Goal: Entertainment & Leisure: Consume media (video, audio)

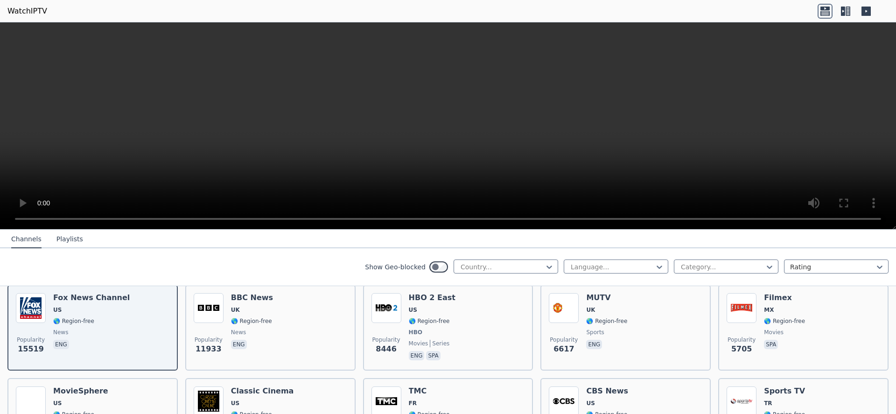
scroll to position [112, 0]
click at [510, 298] on div "Popularity 8446 HBO 2 East US 🌎 Region-free HBO movies series eng spa" at bounding box center [449, 326] width 154 height 69
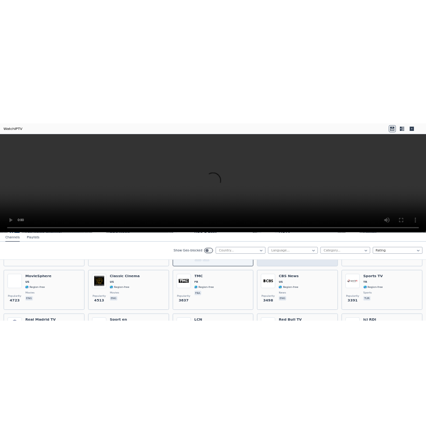
scroll to position [224, 0]
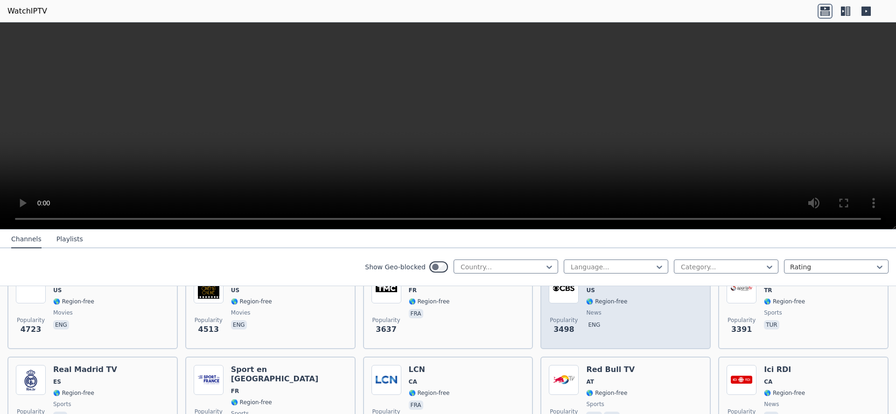
click at [644, 304] on div "Popularity 3498 CBS News US 🌎 Region-free news eng" at bounding box center [626, 307] width 154 height 67
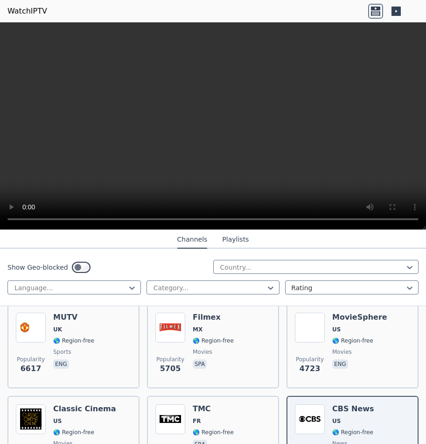
scroll to position [0, 0]
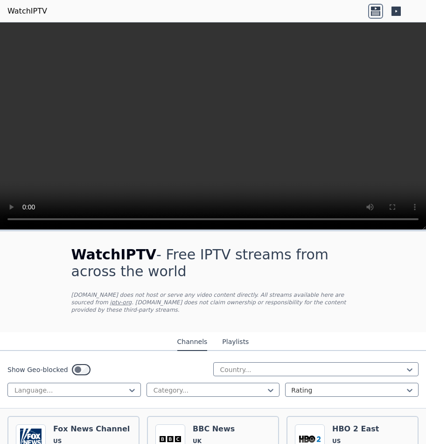
click at [232, 333] on button "Playlists" at bounding box center [235, 342] width 27 height 18
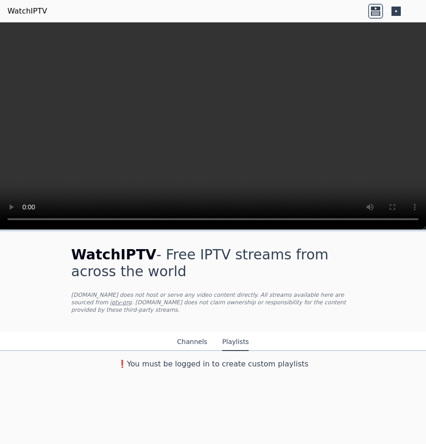
click at [191, 333] on button "Channels" at bounding box center [192, 342] width 30 height 18
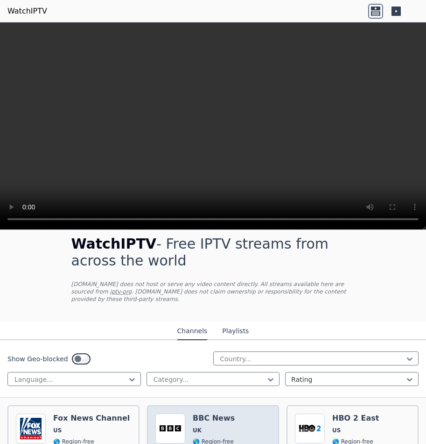
scroll to position [56, 0]
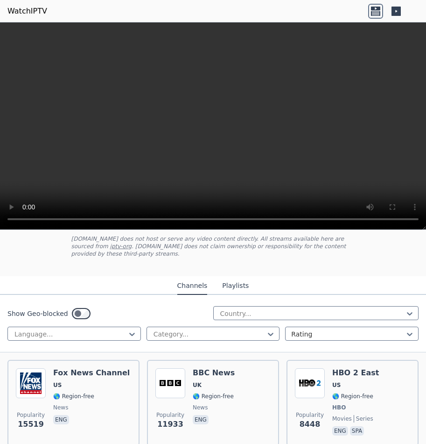
click at [284, 95] on video at bounding box center [213, 125] width 426 height 207
drag, startPoint x: 287, startPoint y: 158, endPoint x: 193, endPoint y: 255, distance: 135.1
click at [193, 255] on div "WatchIPTV - Free IPTV streams from across the world WatchIPTV.xyz does not host…" at bounding box center [213, 232] width 426 height 421
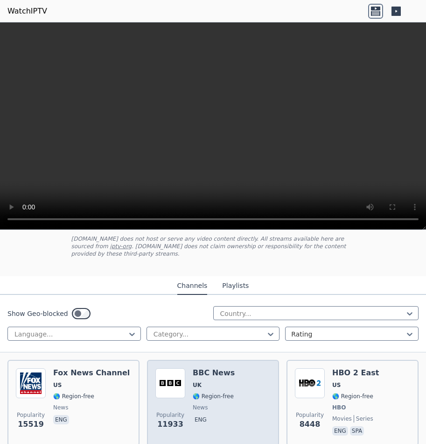
click at [210, 368] on h6 "BBC News" at bounding box center [214, 372] width 42 height 9
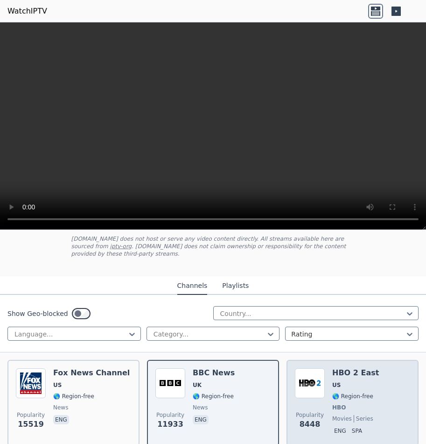
click at [345, 371] on div "HBO 2 East US 🌎 Region-free HBO movies series eng spa" at bounding box center [355, 402] width 47 height 69
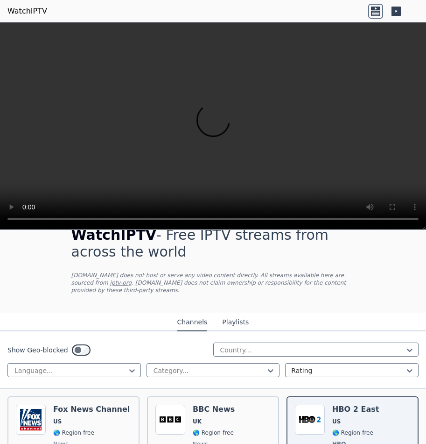
scroll to position [0, 0]
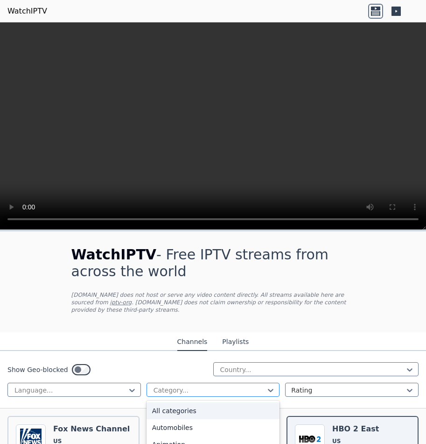
click at [222, 385] on div at bounding box center [210, 389] width 114 height 9
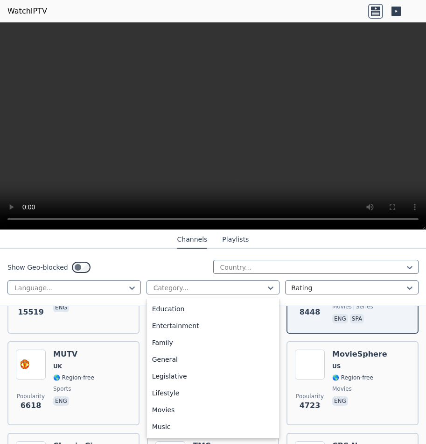
scroll to position [168, 0]
click at [201, 410] on div "Music" at bounding box center [214, 409] width 134 height 17
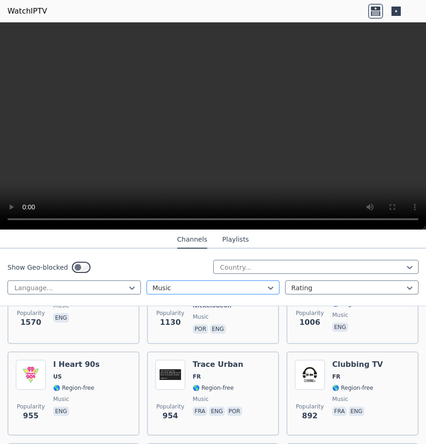
scroll to position [168, 0]
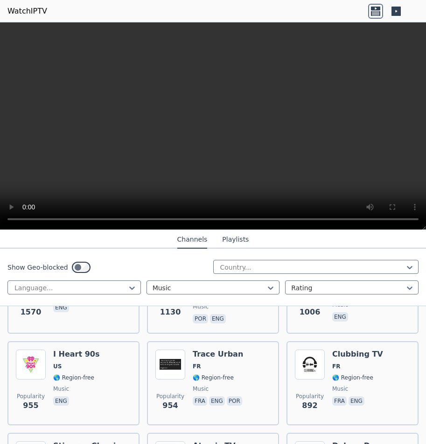
drag, startPoint x: 231, startPoint y: 357, endPoint x: 138, endPoint y: 318, distance: 100.7
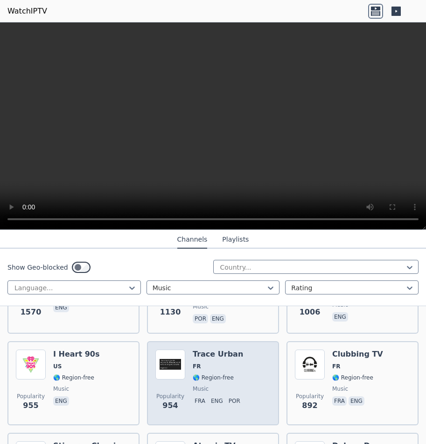
click at [225, 349] on h6 "Trace Urban" at bounding box center [218, 353] width 51 height 9
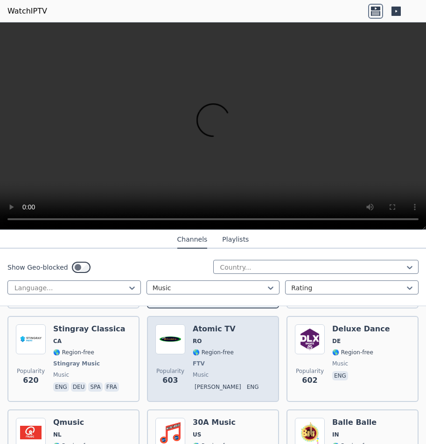
scroll to position [280, 0]
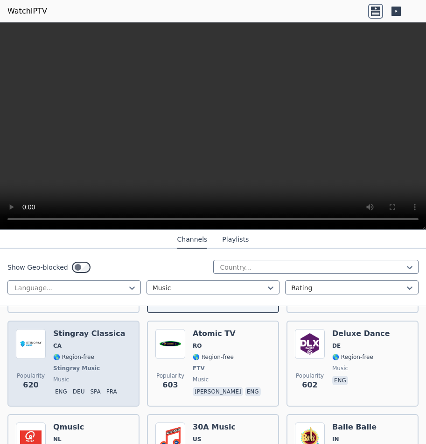
click at [99, 329] on h6 "Stingray Classica" at bounding box center [89, 333] width 72 height 9
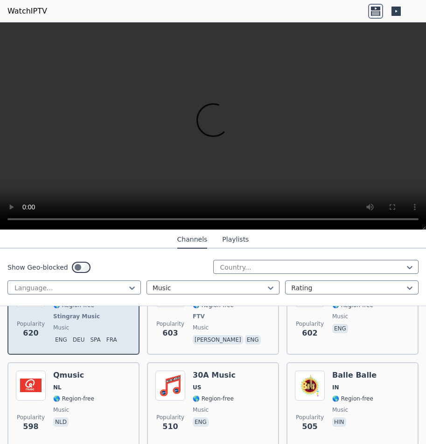
scroll to position [336, 0]
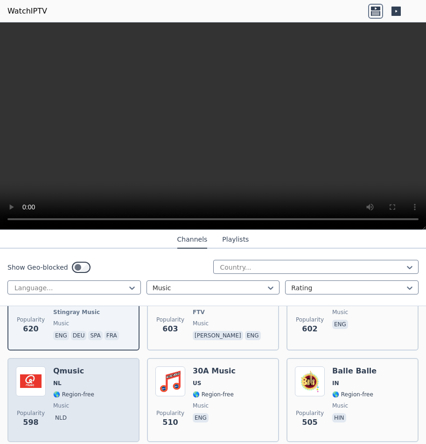
click at [116, 366] on div "Popularity 598 Qmusic NL 🌎 Region-free music nld" at bounding box center [73, 399] width 115 height 67
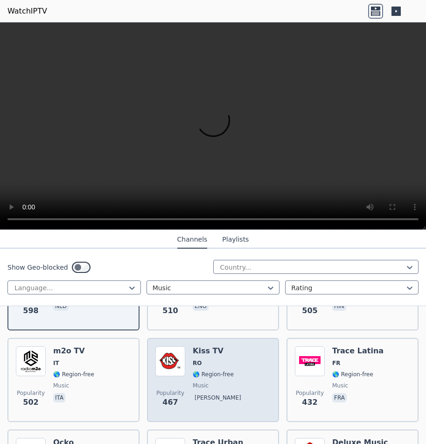
scroll to position [448, 0]
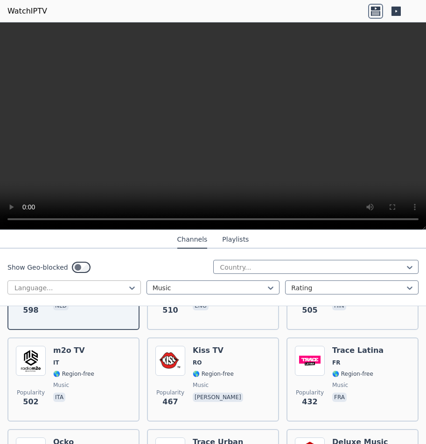
click at [79, 287] on div at bounding box center [71, 287] width 114 height 9
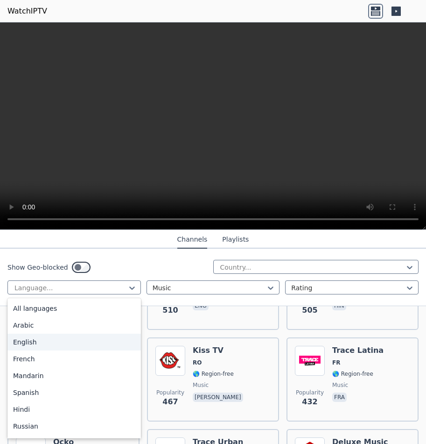
click at [55, 340] on div "English" at bounding box center [74, 341] width 134 height 17
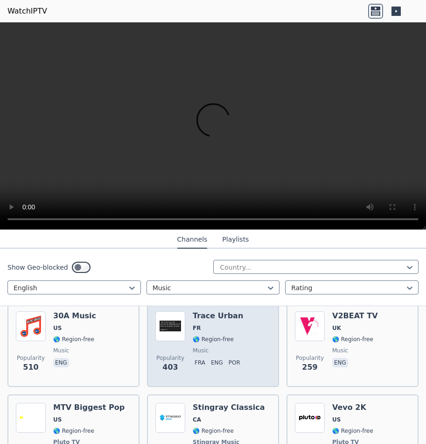
scroll to position [392, 0]
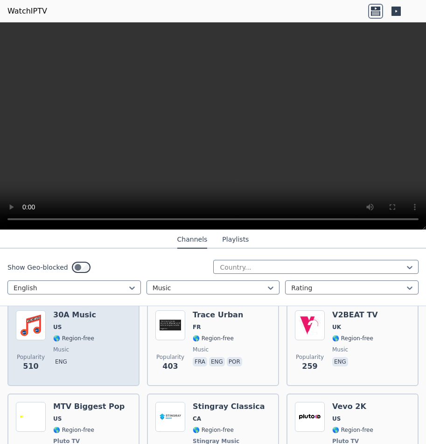
click at [113, 332] on div "Popularity 510 30A Music US 🌎 Region-free music eng" at bounding box center [73, 343] width 115 height 67
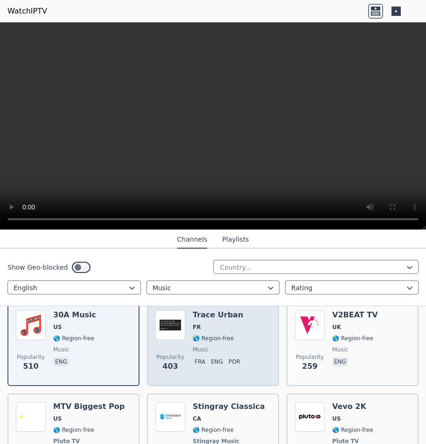
click at [268, 334] on div "Popularity 403 Trace Urban FR 🌎 Region-free music fra eng por" at bounding box center [213, 344] width 132 height 84
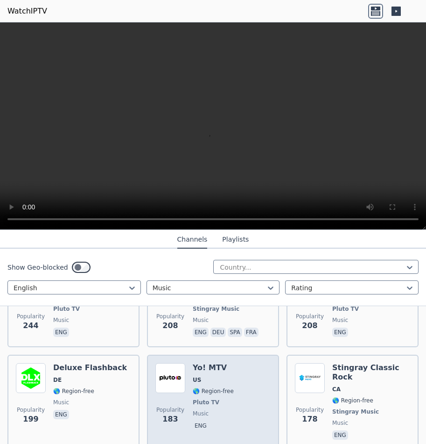
scroll to position [560, 0]
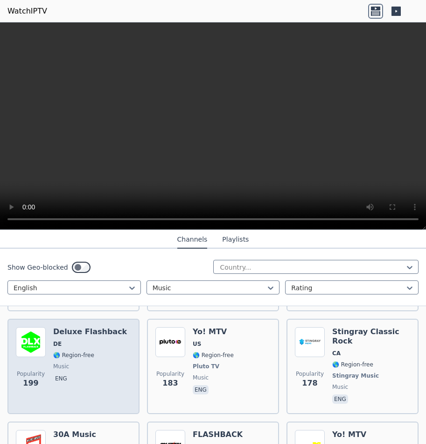
click at [90, 343] on div "Deluxe Flashback DE 🌎 Region-free music eng" at bounding box center [90, 366] width 74 height 78
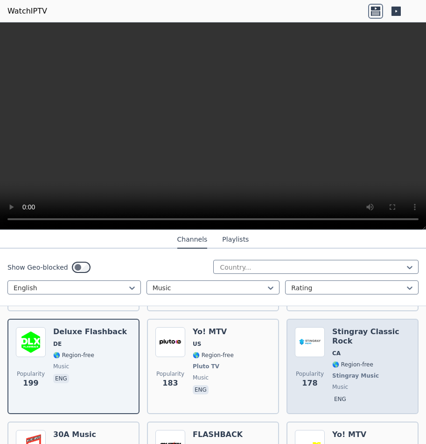
click at [357, 343] on div "Stingray Classic Rock CA 🌎 Region-free Stingray Music music eng" at bounding box center [371, 366] width 78 height 78
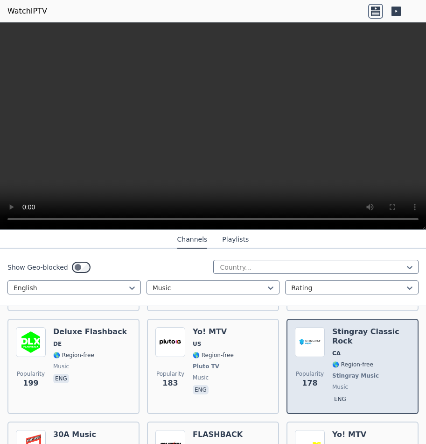
click at [357, 343] on div "Stingray Classic Rock CA 🌎 Region-free Stingray Music music eng" at bounding box center [371, 366] width 78 height 78
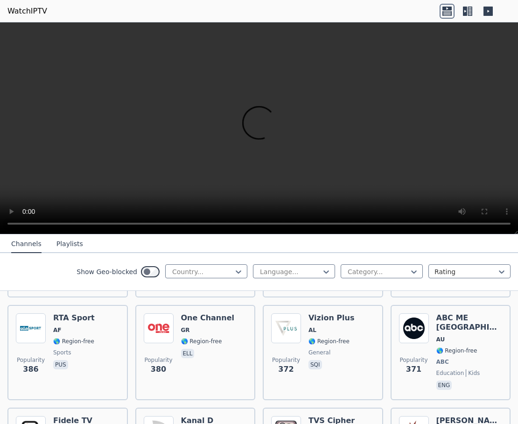
scroll to position [5684, 0]
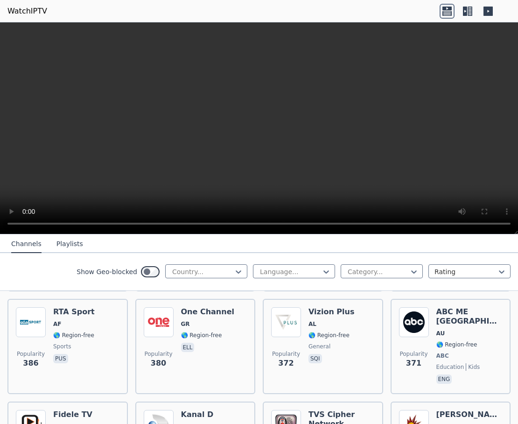
click at [411, 14] on icon at bounding box center [447, 13] width 9 height 5
click at [411, 9] on icon at bounding box center [465, 11] width 4 height 9
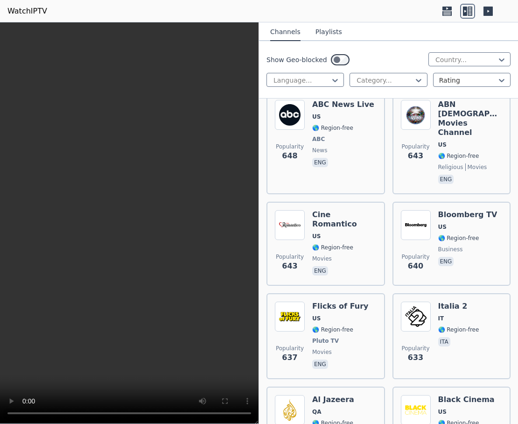
click at [411, 9] on icon at bounding box center [465, 11] width 4 height 9
click at [411, 9] on icon at bounding box center [447, 9] width 9 height 4
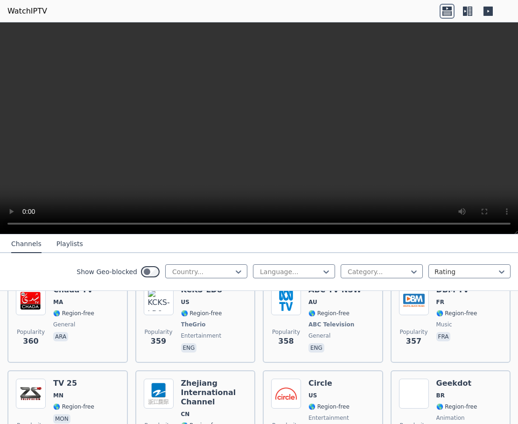
scroll to position [5942, 0]
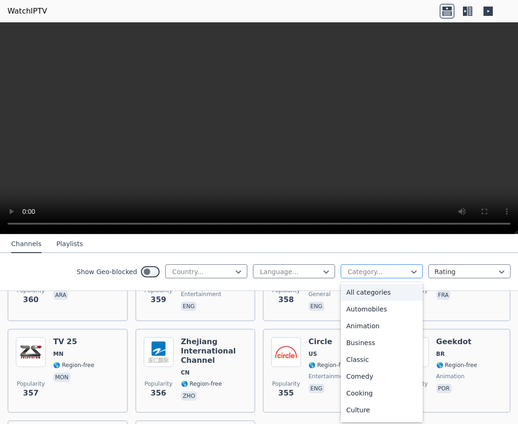
click at [364, 270] on div at bounding box center [378, 271] width 63 height 9
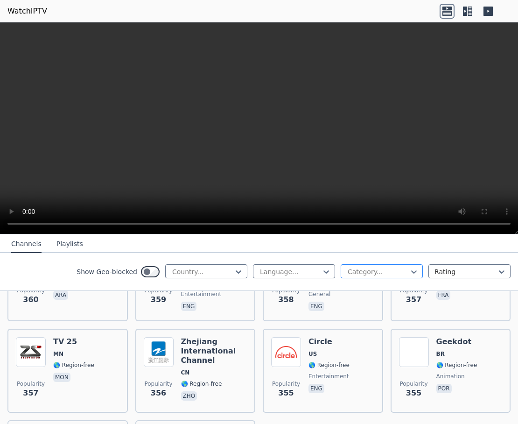
click at [364, 270] on div at bounding box center [378, 271] width 63 height 9
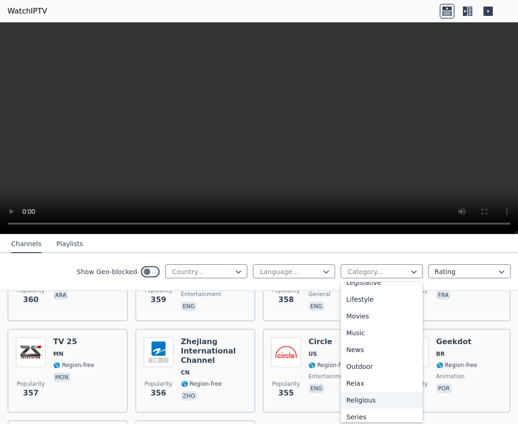
scroll to position [224, 0]
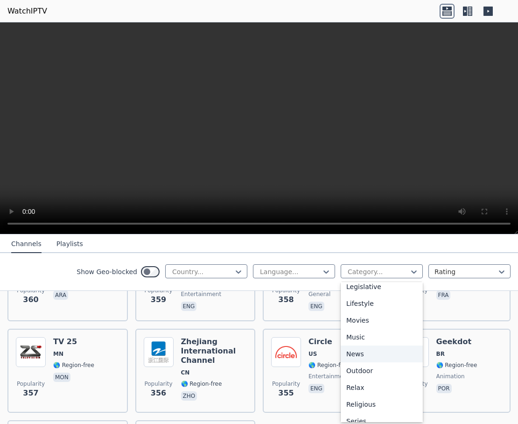
click at [350, 356] on div "News" at bounding box center [382, 353] width 82 height 17
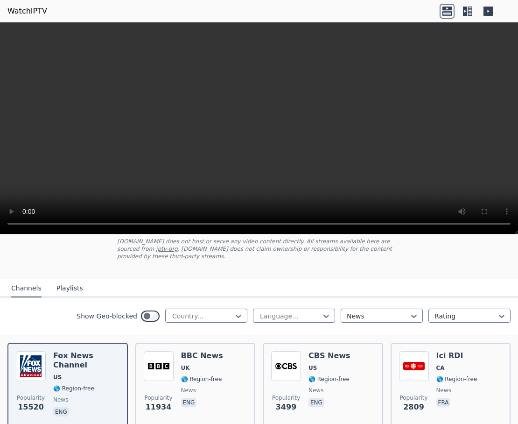
scroll to position [56, 0]
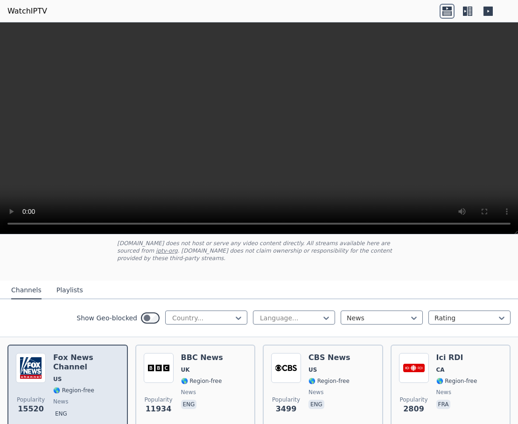
click at [86, 387] on span "🌎 Region-free" at bounding box center [73, 390] width 41 height 7
click at [92, 398] on span "news" at bounding box center [86, 401] width 66 height 7
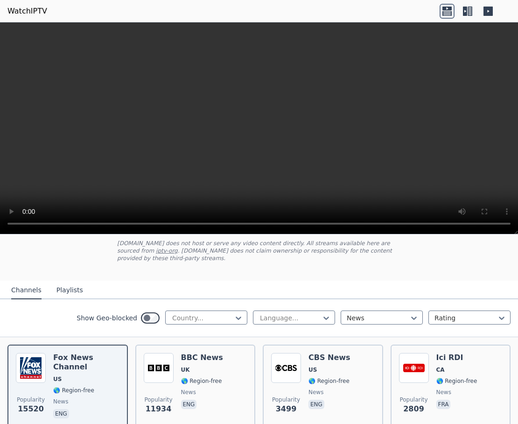
click at [64, 282] on button "Playlists" at bounding box center [69, 291] width 27 height 18
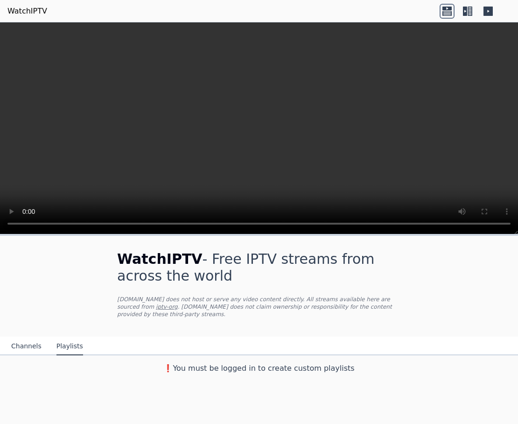
click at [27, 338] on button "Channels" at bounding box center [26, 347] width 30 height 18
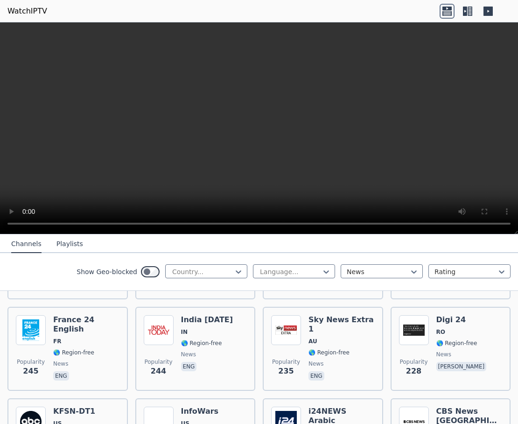
scroll to position [1289, 0]
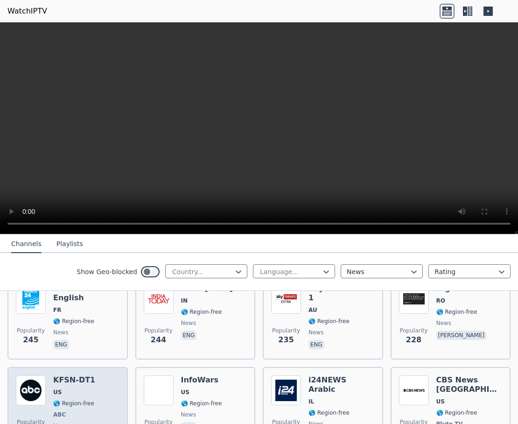
click at [118, 367] on div "Popularity 219 KFSN-DT1 US 🌎 Region-free ABC news eng" at bounding box center [67, 414] width 120 height 95
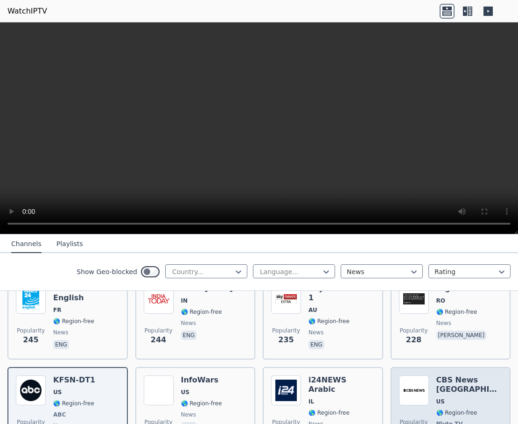
click at [411, 375] on h6 "CBS News [GEOGRAPHIC_DATA]" at bounding box center [470, 384] width 66 height 19
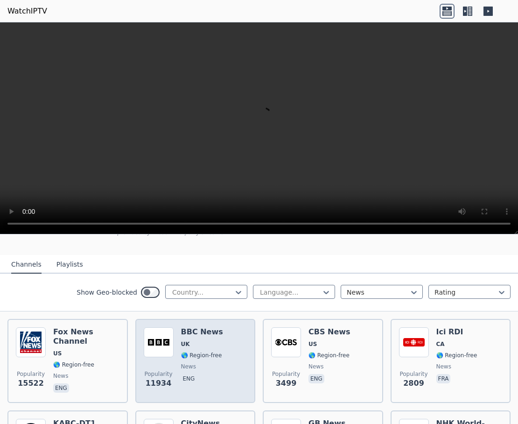
scroll to position [56, 0]
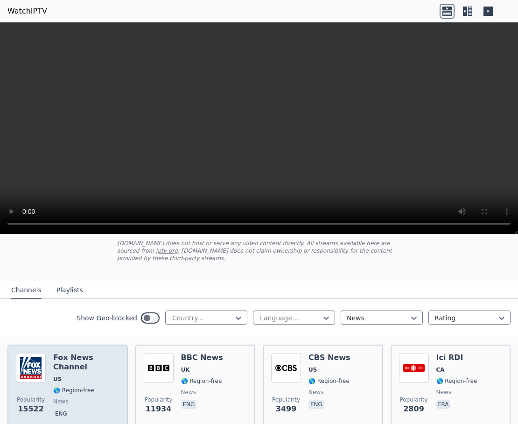
click at [102, 375] on span "US" at bounding box center [86, 378] width 66 height 7
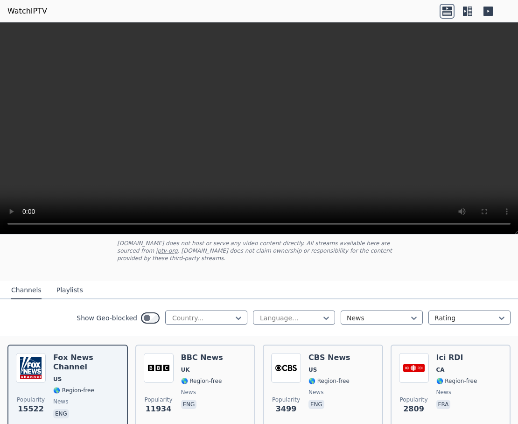
drag, startPoint x: 517, startPoint y: 145, endPoint x: 524, endPoint y: 278, distance: 133.2
click at [411, 278] on html "WatchIPTV WatchIPTV - Free IPTV streams from across the world WatchIPTV.xyz doe…" at bounding box center [259, 212] width 518 height 424
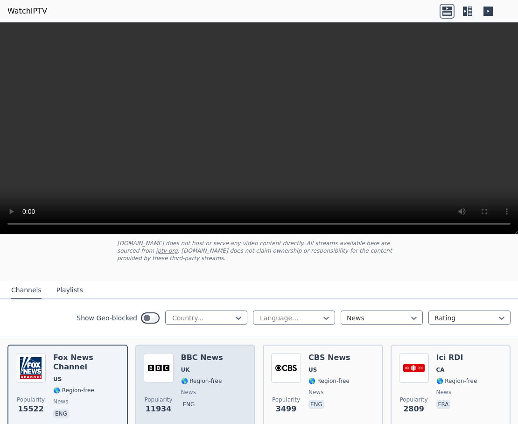
click at [212, 366] on span "UK" at bounding box center [202, 369] width 42 height 7
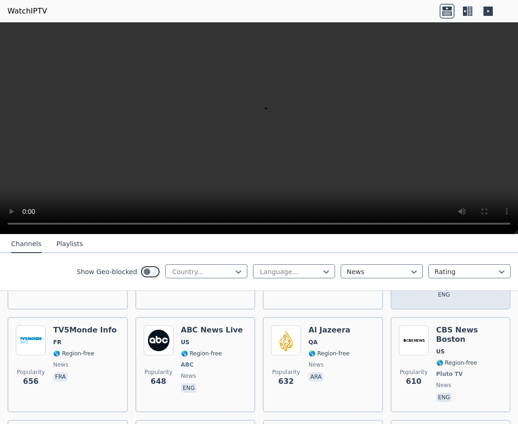
scroll to position [560, 0]
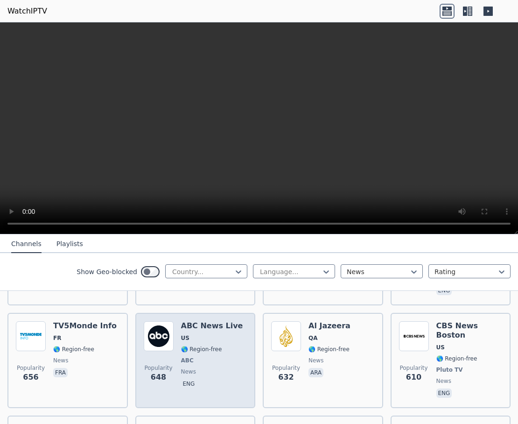
click at [218, 334] on span "US" at bounding box center [212, 337] width 62 height 7
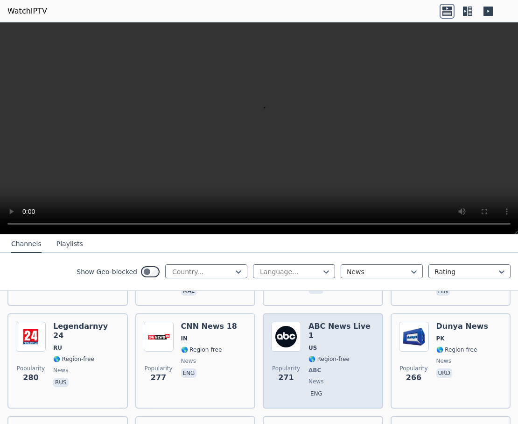
scroll to position [1008, 0]
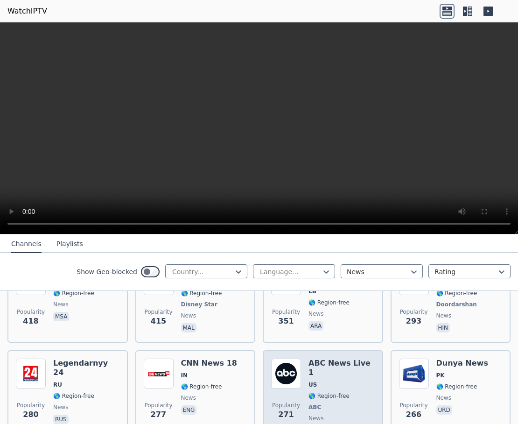
click at [369, 359] on div "Popularity 271 ABC News Live 1 US 🌎 Region-free ABC news eng" at bounding box center [323, 398] width 104 height 78
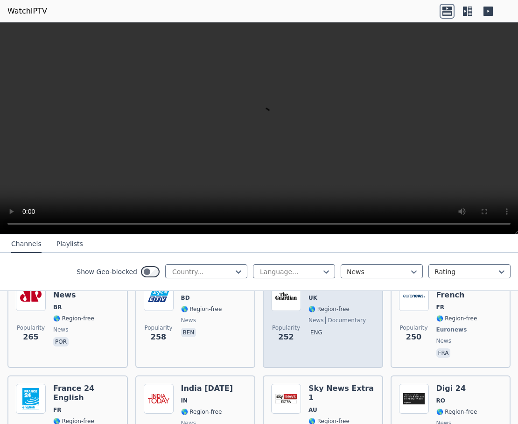
scroll to position [1233, 0]
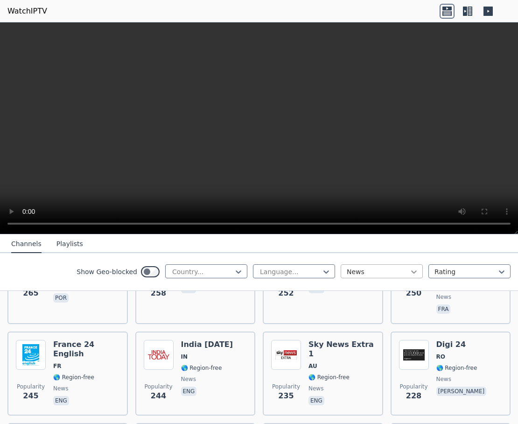
click at [409, 270] on icon at bounding box center [413, 271] width 9 height 9
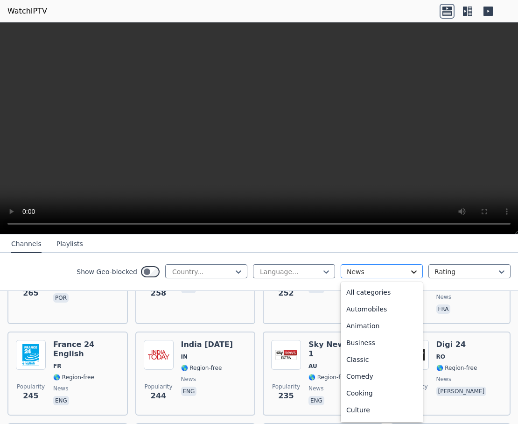
scroll to position [170, 0]
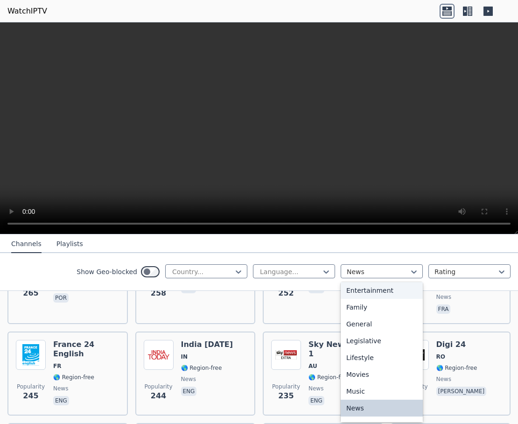
click at [384, 289] on div "Entertainment" at bounding box center [382, 290] width 82 height 17
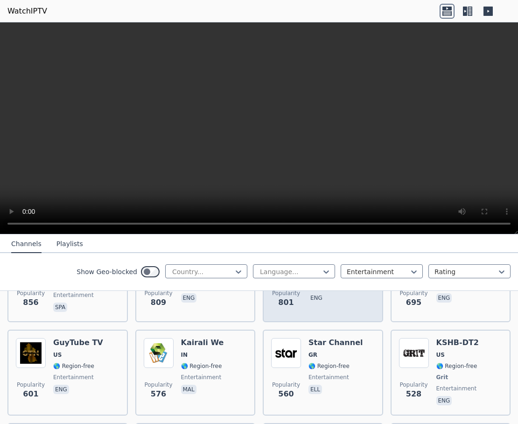
scroll to position [280, 0]
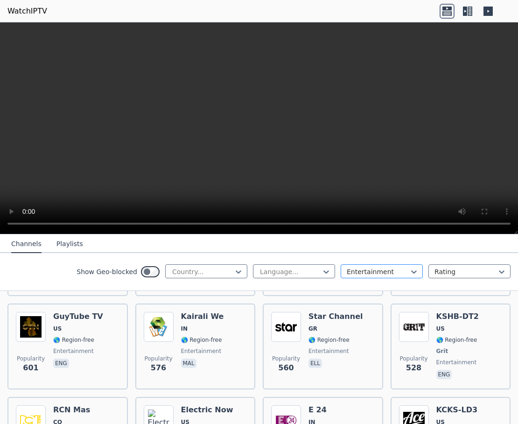
click at [390, 273] on div at bounding box center [378, 271] width 63 height 9
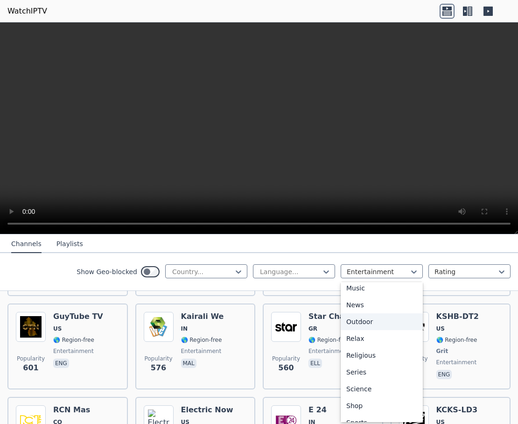
scroll to position [261, 0]
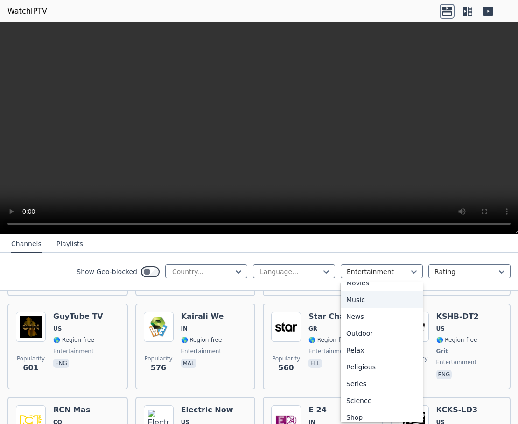
click at [388, 303] on div "Music" at bounding box center [382, 299] width 82 height 17
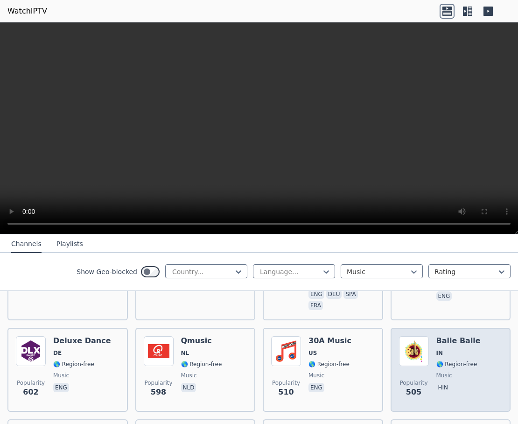
scroll to position [336, 0]
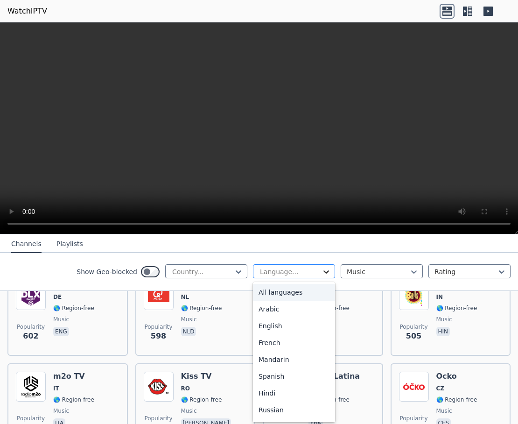
click at [324, 272] on icon at bounding box center [327, 271] width 6 height 3
click at [267, 324] on div "English" at bounding box center [294, 325] width 82 height 17
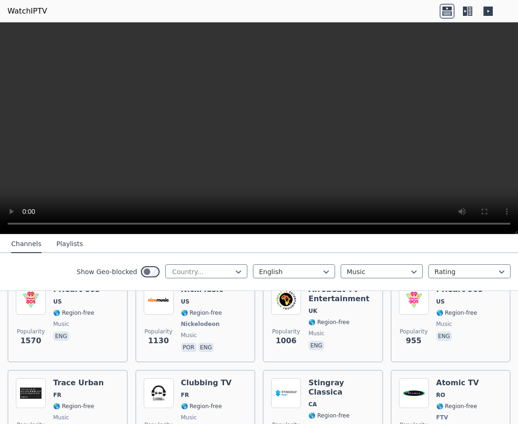
scroll to position [168, 0]
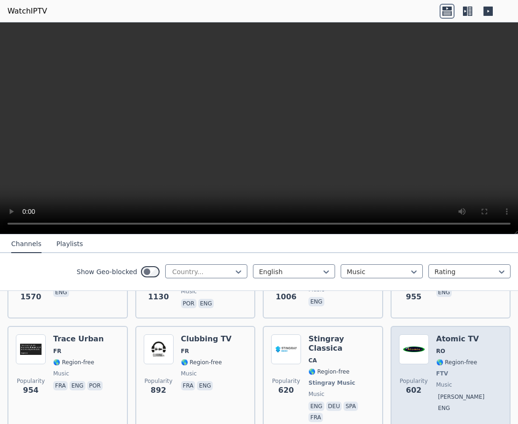
click at [411, 359] on span "🌎 Region-free" at bounding box center [457, 362] width 41 height 7
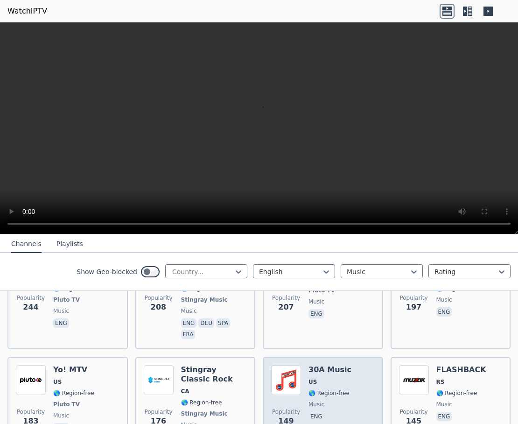
scroll to position [448, 0]
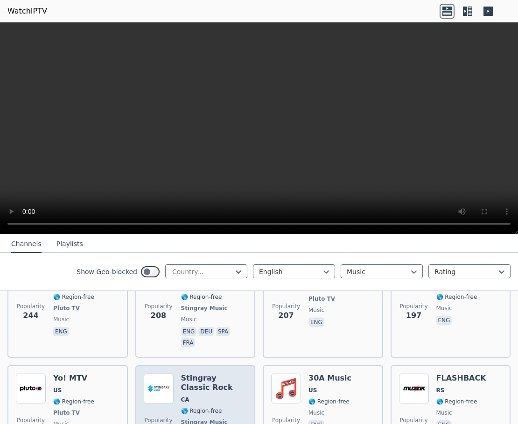
click at [200, 374] on h6 "Stingray Classic Rock" at bounding box center [214, 383] width 66 height 19
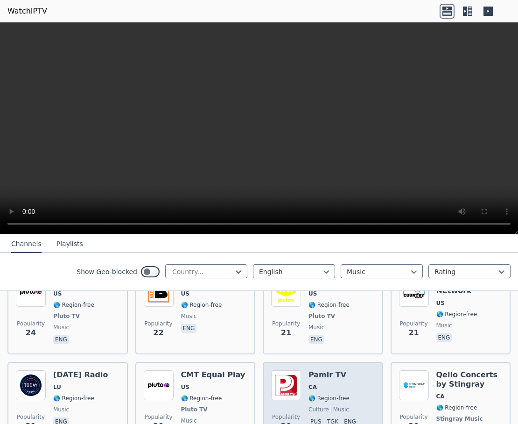
scroll to position [2409, 0]
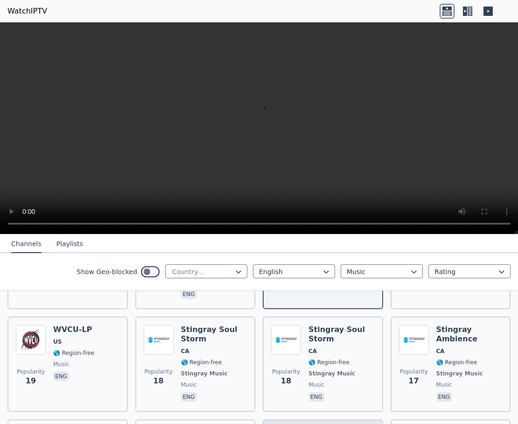
scroll to position [2689, 0]
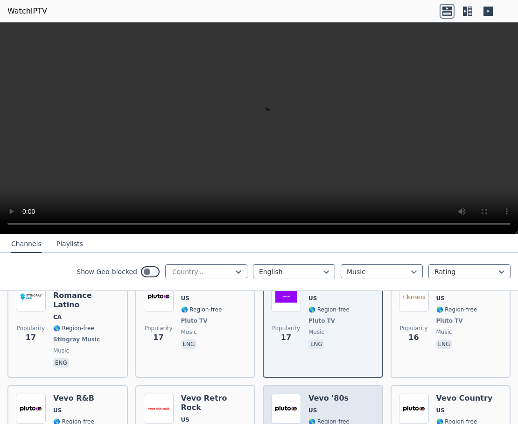
scroll to position [2801, 0]
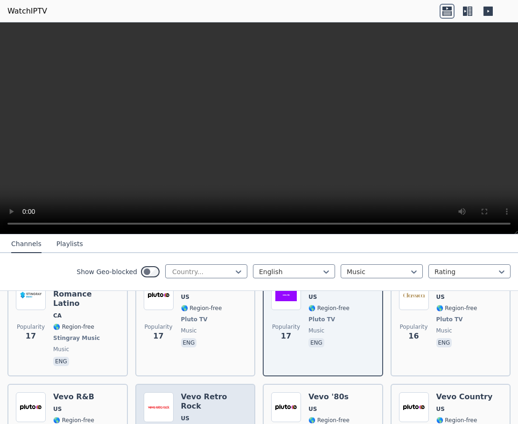
click at [204, 392] on div "Vevo Retro Rock US 🌎 Region-free Pluto TV music eng" at bounding box center [214, 431] width 66 height 78
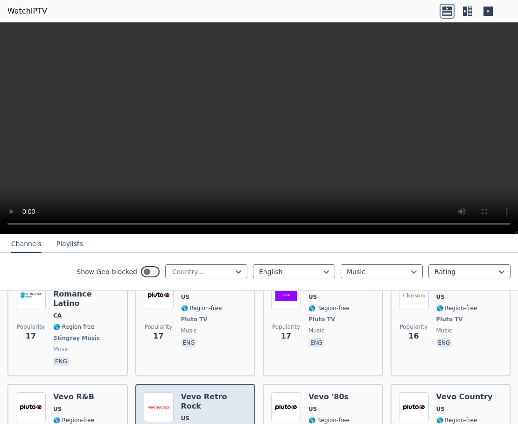
click at [204, 392] on div "Vevo Retro Rock US 🌎 Region-free Pluto TV music eng" at bounding box center [214, 431] width 66 height 78
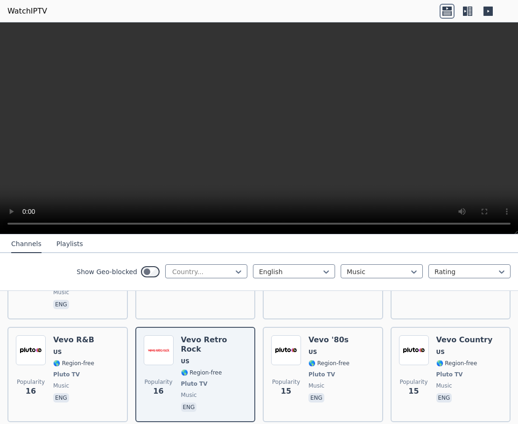
scroll to position [2857, 0]
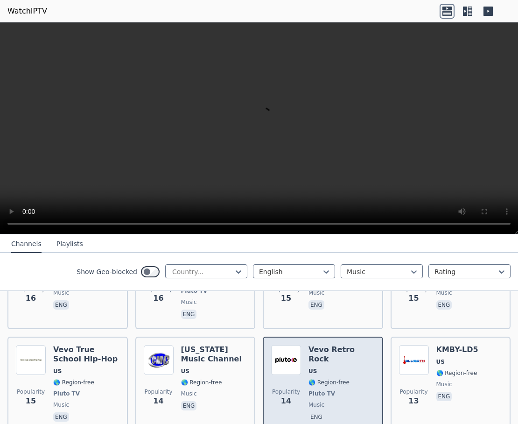
scroll to position [2969, 0]
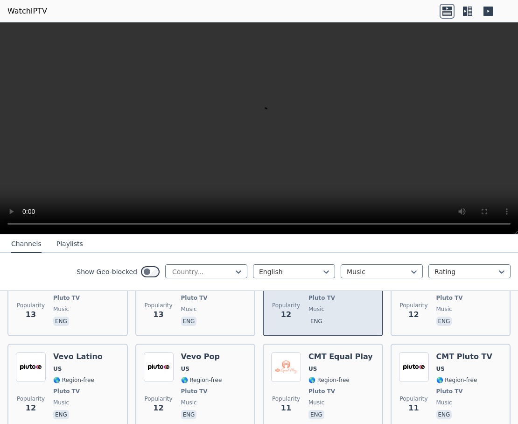
scroll to position [3174, 0]
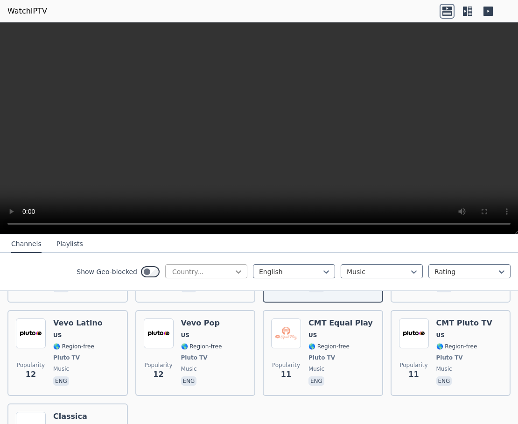
click at [234, 271] on icon at bounding box center [238, 271] width 9 height 9
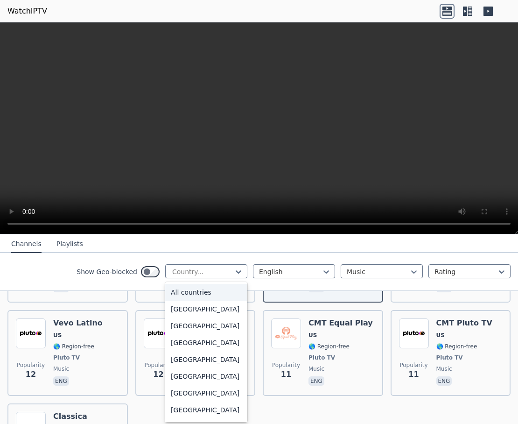
click at [216, 289] on div "All countries" at bounding box center [206, 292] width 82 height 17
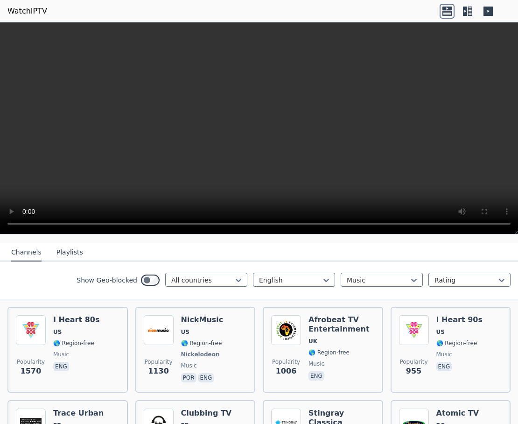
scroll to position [112, 0]
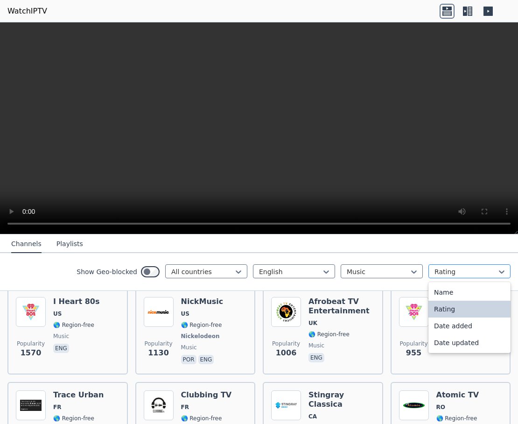
click at [411, 273] on div at bounding box center [466, 271] width 63 height 9
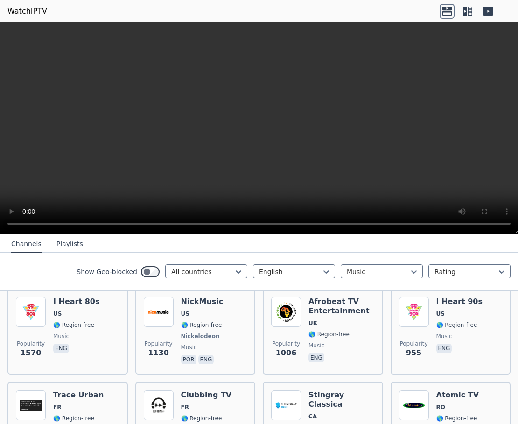
click at [411, 259] on div "Show Geo-blocked All countries English Music Rating" at bounding box center [259, 272] width 518 height 38
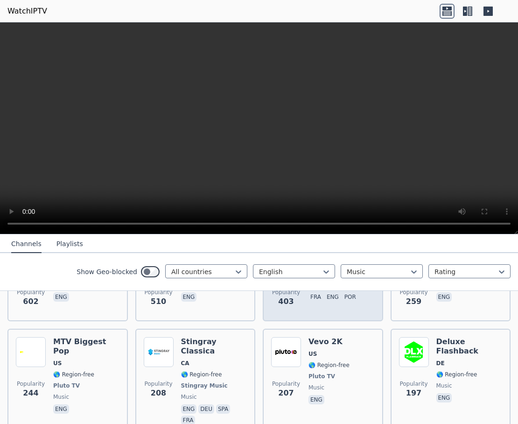
scroll to position [392, 0]
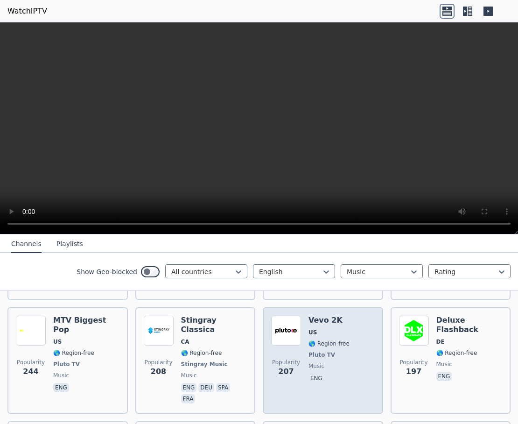
click at [346, 323] on div "Popularity 207 Vevo 2K US 🌎 Region-free Pluto TV music eng" at bounding box center [323, 361] width 104 height 90
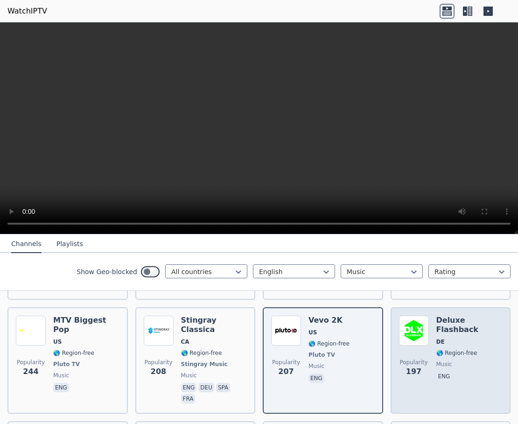
click at [411, 323] on div "Deluxe Flashback DE 🌎 Region-free music eng" at bounding box center [470, 361] width 66 height 90
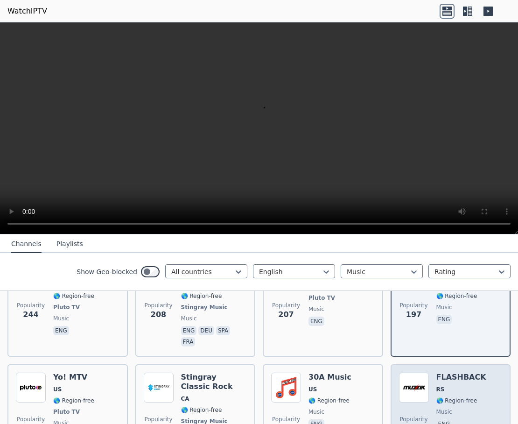
scroll to position [448, 0]
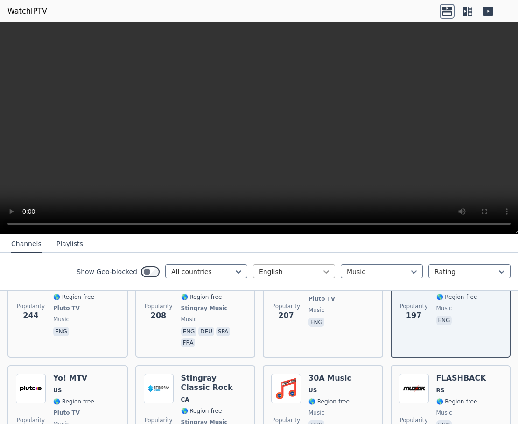
click at [322, 270] on icon at bounding box center [326, 271] width 9 height 9
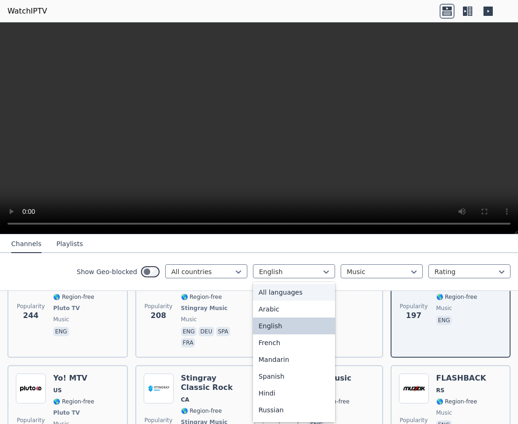
click at [303, 291] on div "All languages" at bounding box center [294, 292] width 82 height 17
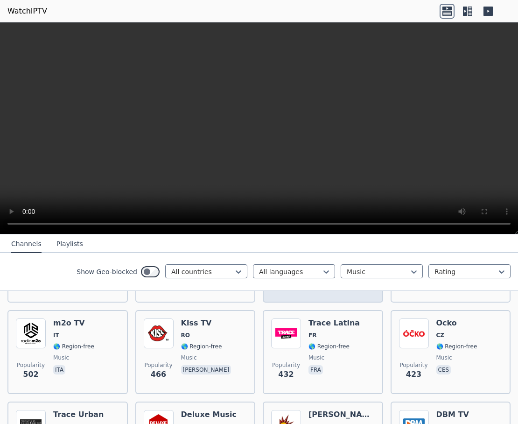
scroll to position [392, 0]
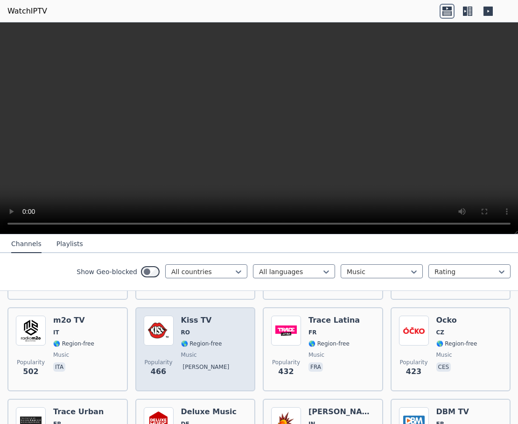
click at [227, 338] on div "Popularity 466 Kiss TV RO 🌎 Region-free music ron" at bounding box center [196, 349] width 104 height 67
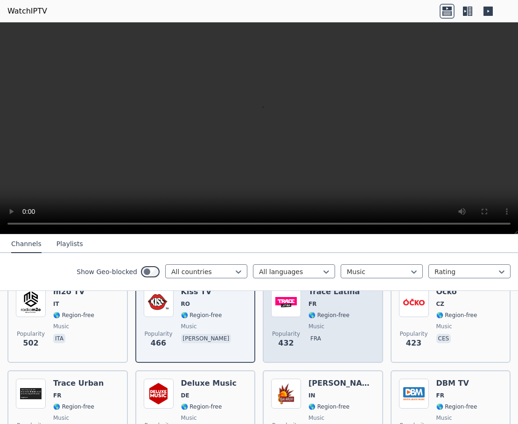
scroll to position [448, 0]
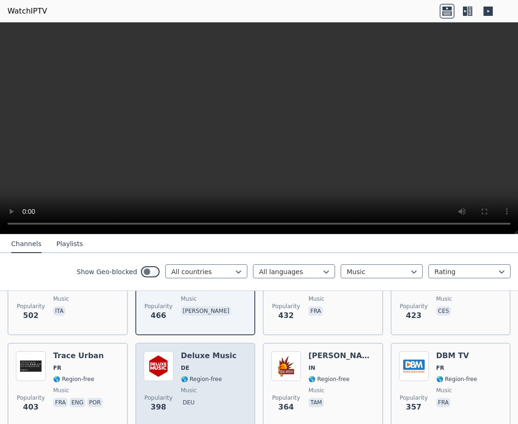
click at [202, 387] on span "music" at bounding box center [209, 390] width 56 height 7
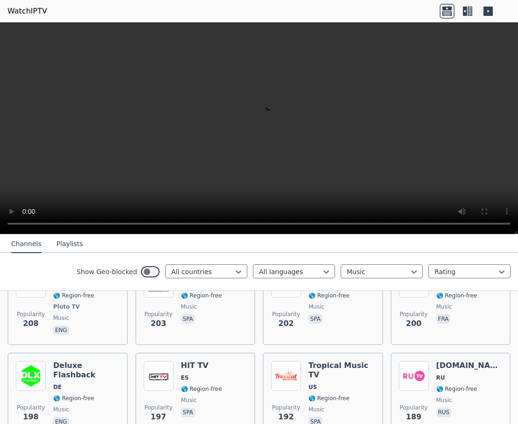
scroll to position [840, 0]
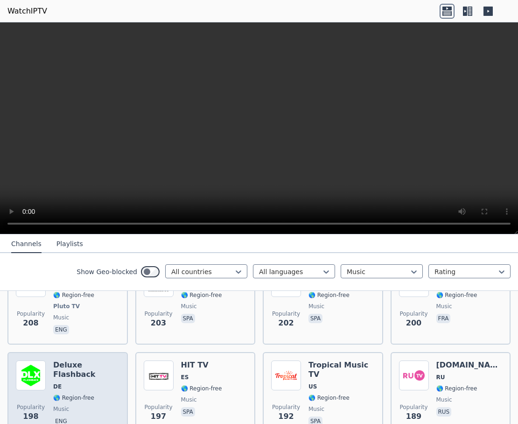
click at [116, 360] on div "Popularity 198 Deluxe Flashback DE 🌎 Region-free music eng" at bounding box center [68, 393] width 104 height 67
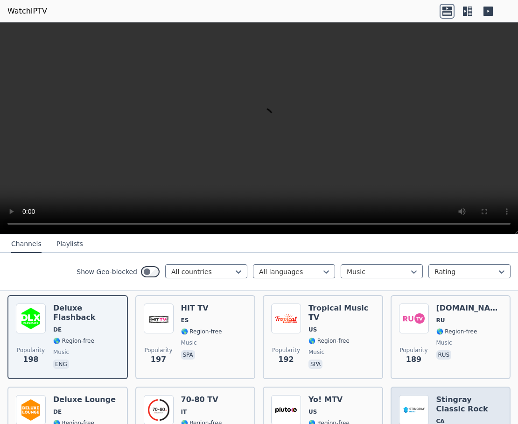
scroll to position [896, 0]
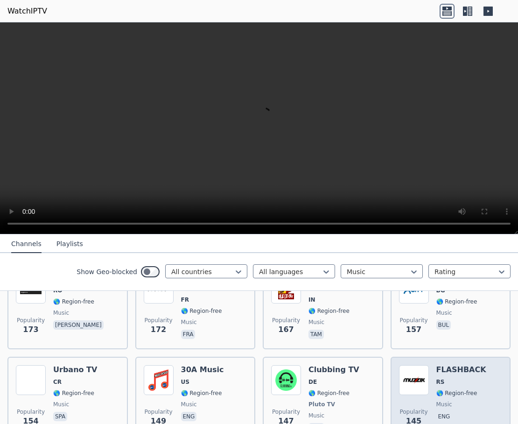
scroll to position [1121, 0]
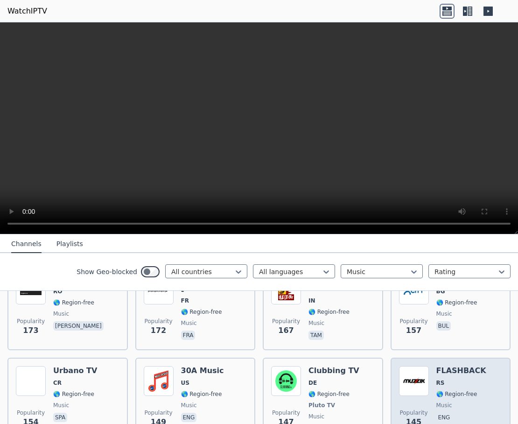
click at [411, 366] on div "FLASHBACK RS 🌎 Region-free music eng" at bounding box center [462, 400] width 50 height 69
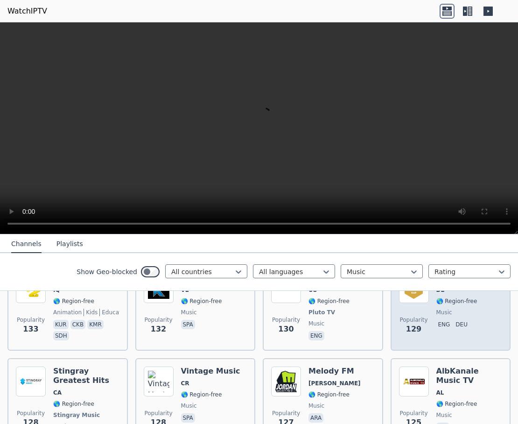
scroll to position [1401, 0]
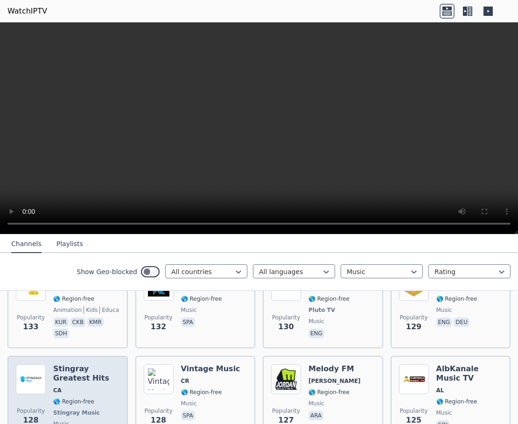
click at [78, 387] on span "CA" at bounding box center [86, 390] width 66 height 7
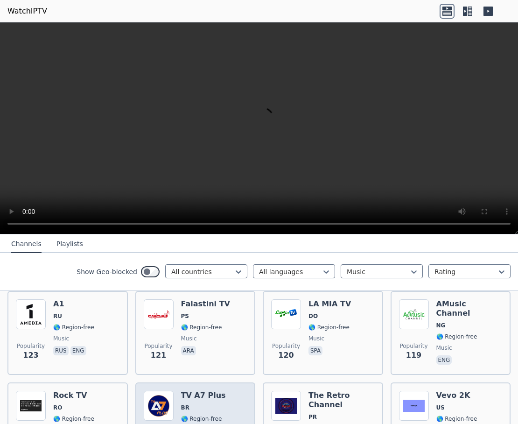
scroll to position [1569, 0]
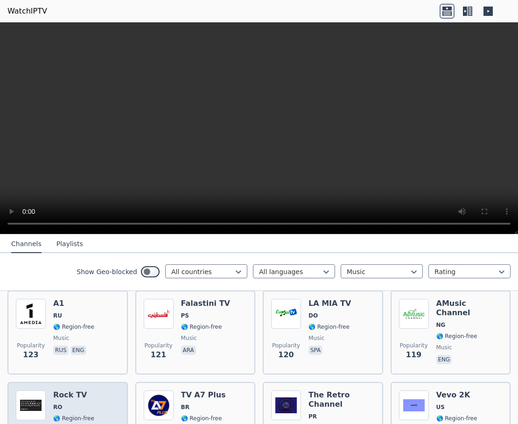
click at [87, 423] on span "music" at bounding box center [79, 429] width 52 height 7
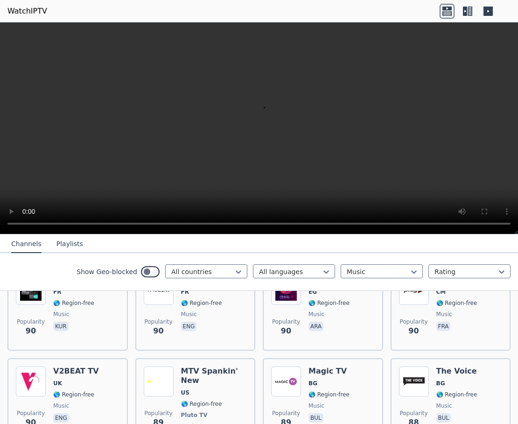
scroll to position [2353, 0]
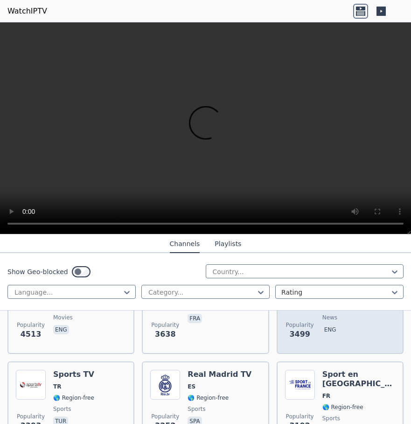
scroll to position [336, 0]
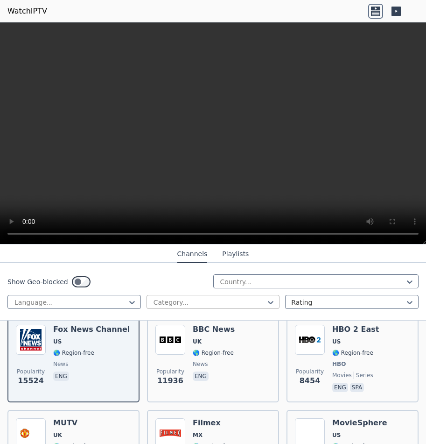
scroll to position [112, 0]
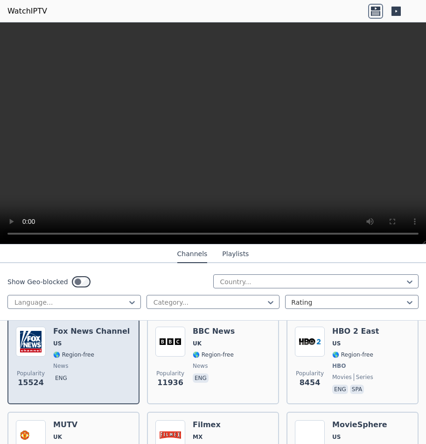
click at [102, 373] on span "eng" at bounding box center [91, 378] width 77 height 11
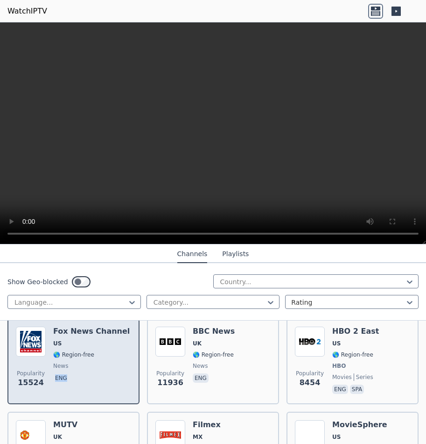
click at [102, 373] on span "eng" at bounding box center [91, 378] width 77 height 11
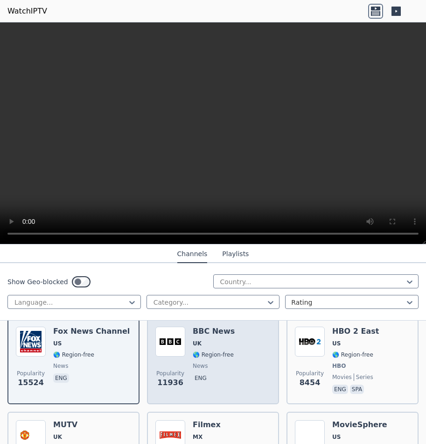
click at [209, 351] on span "🌎 Region-free" at bounding box center [213, 354] width 41 height 7
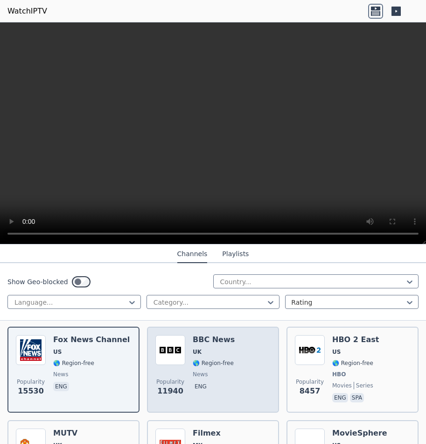
scroll to position [168, 0]
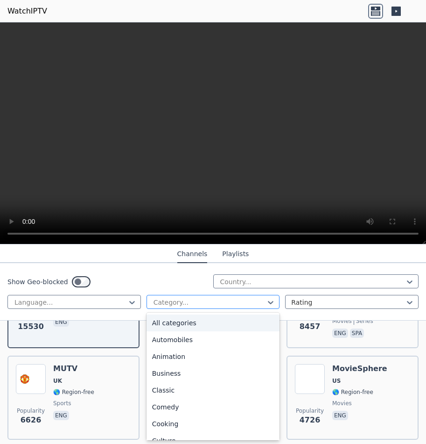
click at [218, 301] on div at bounding box center [210, 301] width 114 height 9
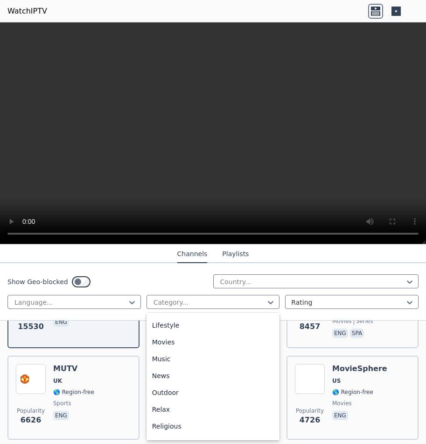
scroll to position [218, 0]
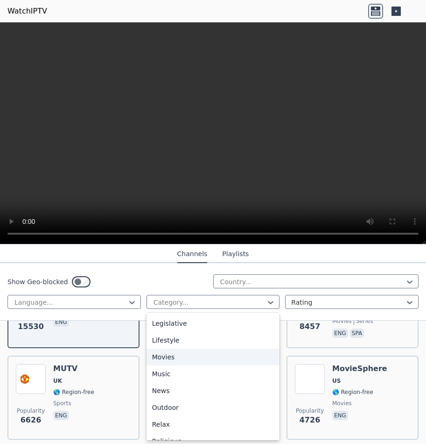
click at [192, 353] on div "Movies" at bounding box center [214, 356] width 134 height 17
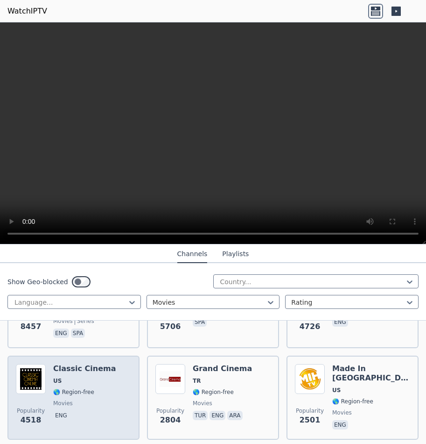
click at [88, 368] on div "Classic Cinema US 🌎 Region-free movies eng" at bounding box center [84, 397] width 63 height 67
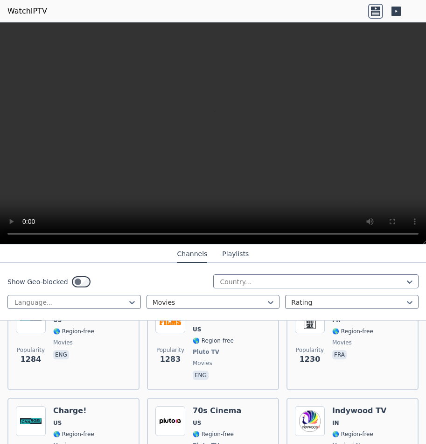
scroll to position [504, 0]
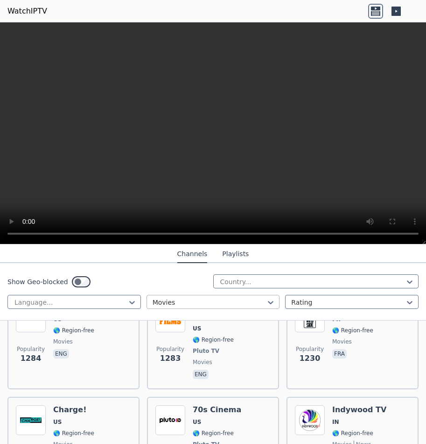
click at [187, 303] on div at bounding box center [210, 301] width 114 height 9
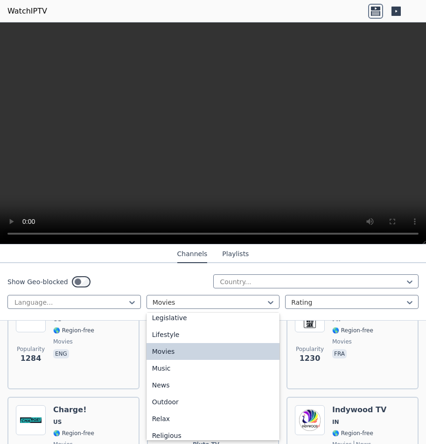
scroll to position [224, 0]
click at [176, 381] on div "News" at bounding box center [214, 384] width 134 height 17
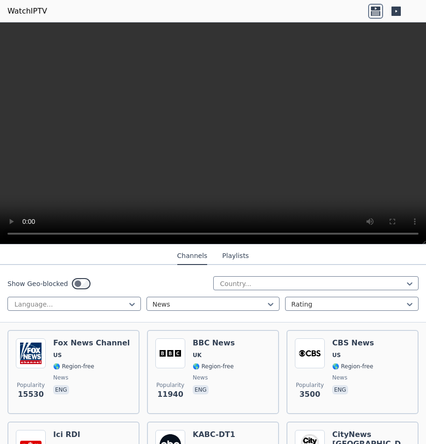
scroll to position [112, 0]
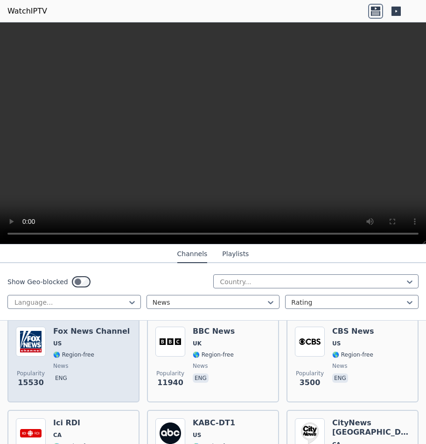
click at [42, 344] on img at bounding box center [31, 341] width 30 height 30
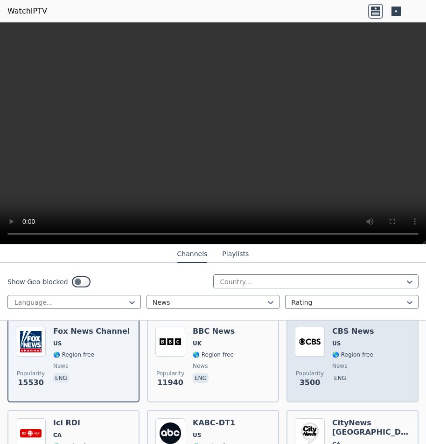
click at [380, 345] on div "Popularity 3500 CBS News US 🌎 Region-free news eng" at bounding box center [352, 359] width 115 height 67
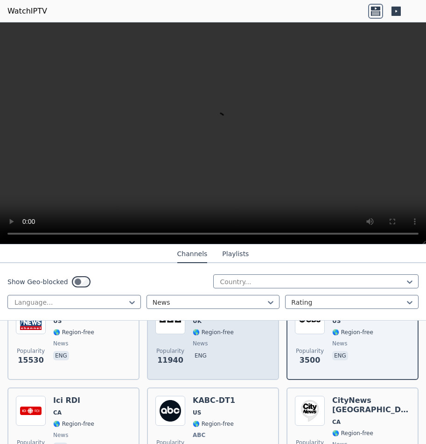
scroll to position [224, 0]
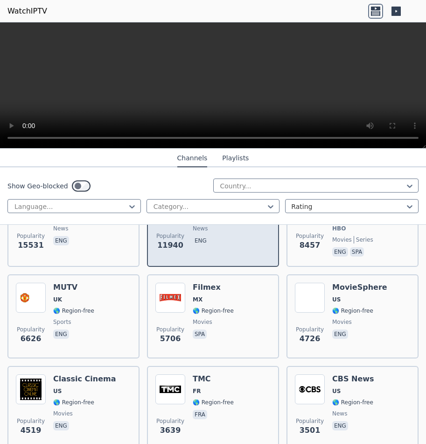
scroll to position [168, 0]
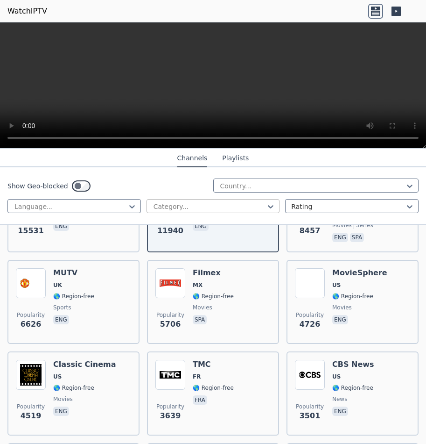
click at [253, 205] on div at bounding box center [210, 206] width 114 height 9
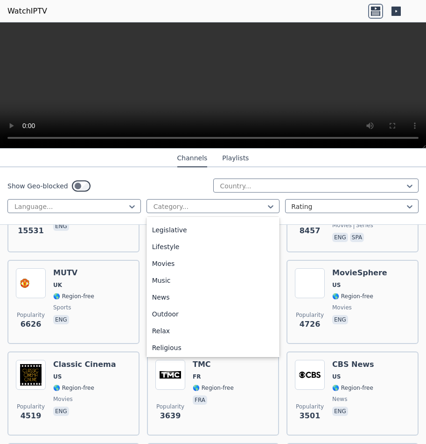
scroll to position [224, 0]
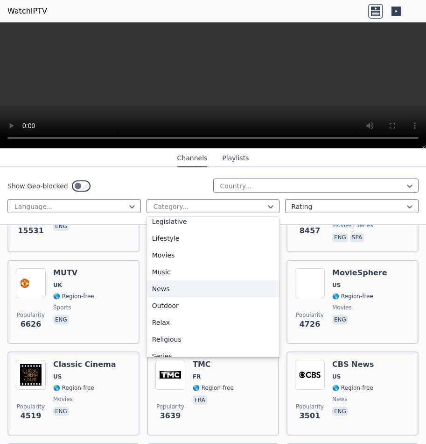
click at [199, 289] on div "News" at bounding box center [214, 288] width 134 height 17
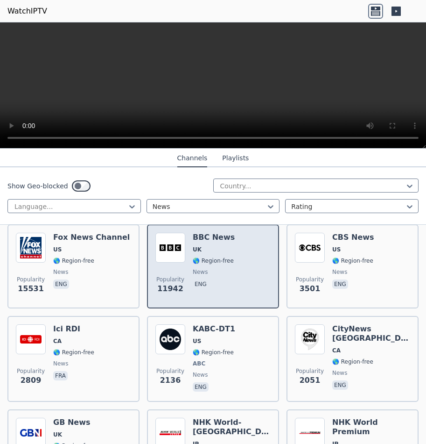
scroll to position [112, 0]
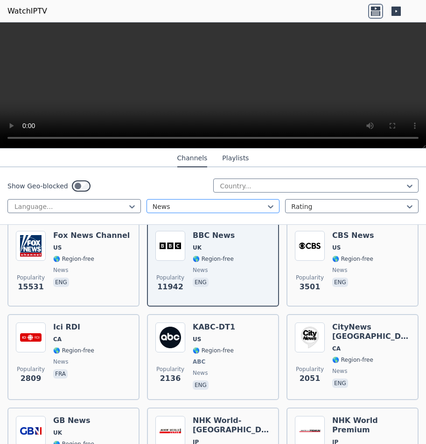
click at [226, 204] on div at bounding box center [210, 206] width 114 height 9
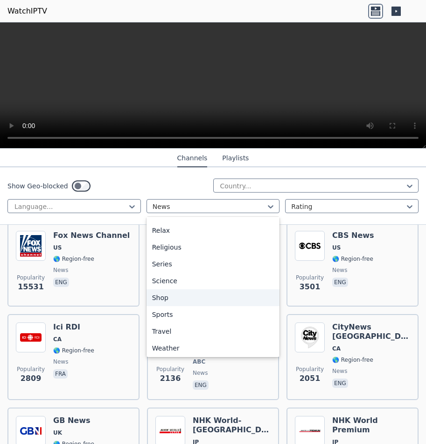
scroll to position [317, 0]
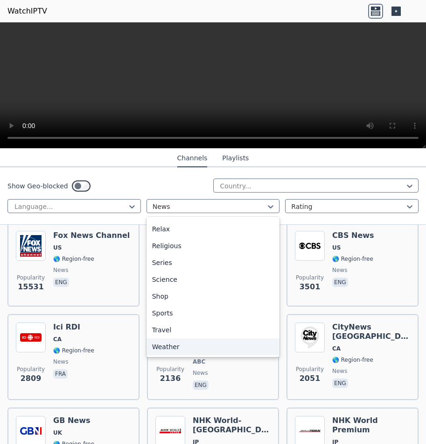
click at [192, 345] on div "Weather" at bounding box center [214, 346] width 134 height 17
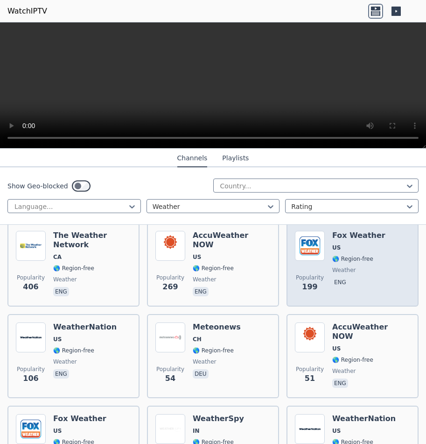
click at [379, 257] on div "Popularity 199 Fox Weather US 🌎 Region-free weather eng" at bounding box center [352, 264] width 115 height 67
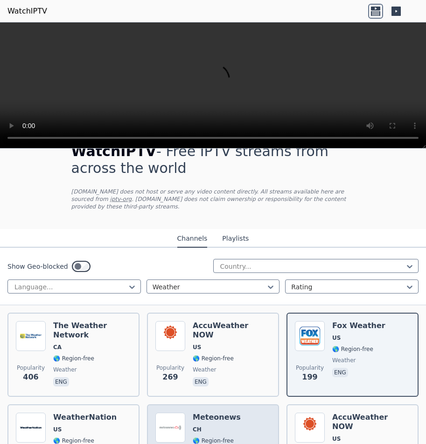
scroll to position [3, 0]
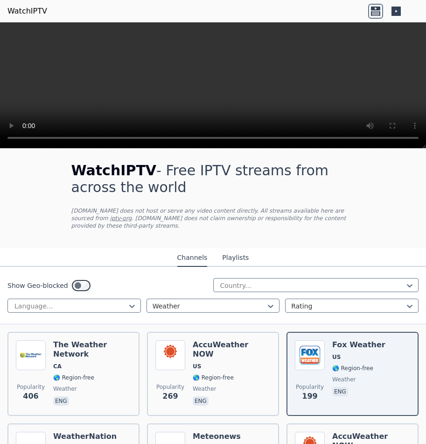
click at [396, 7] on icon at bounding box center [396, 11] width 9 height 9
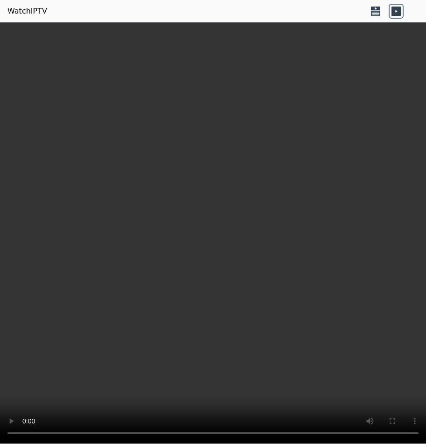
click at [380, 14] on icon at bounding box center [375, 13] width 9 height 5
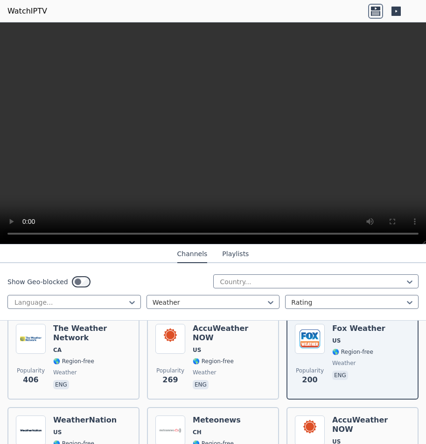
scroll to position [112, 0]
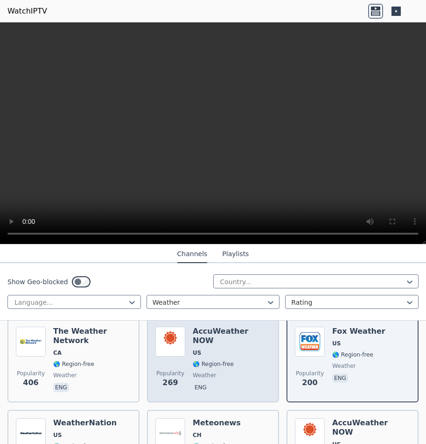
click at [243, 360] on span "🌎 Region-free" at bounding box center [232, 363] width 78 height 7
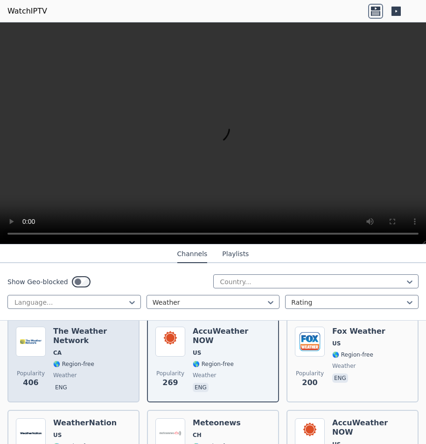
click at [118, 362] on div "The Weather Network CA 🌎 Region-free weather eng" at bounding box center [92, 359] width 78 height 67
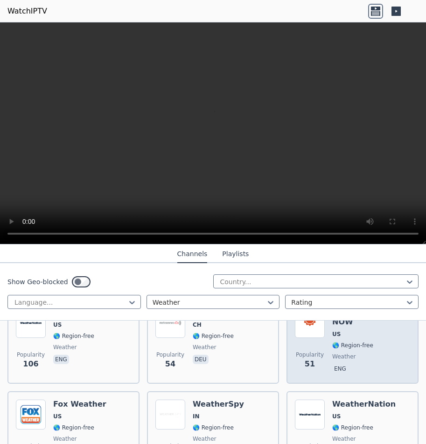
scroll to position [224, 0]
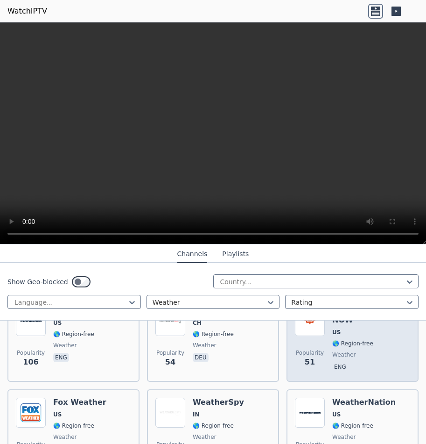
click at [373, 362] on span "eng" at bounding box center [371, 367] width 78 height 11
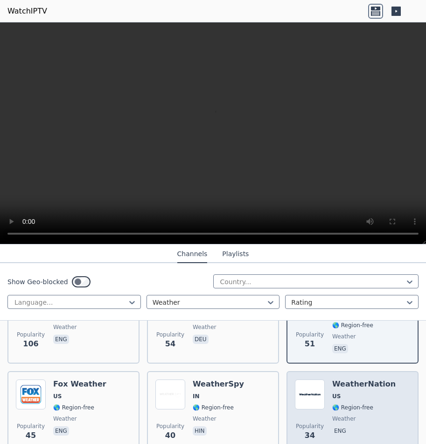
scroll to position [379, 0]
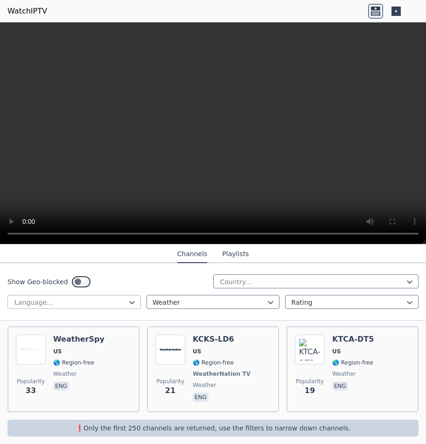
click at [137, 299] on div "Language..." at bounding box center [74, 302] width 134 height 14
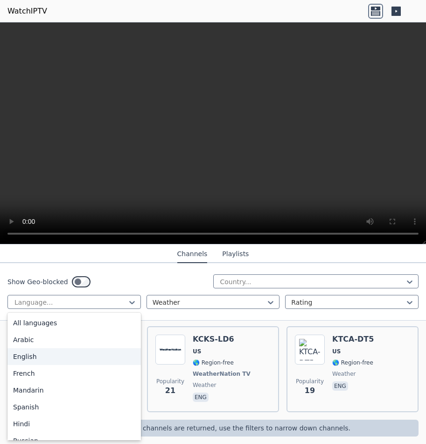
click at [61, 358] on div "English" at bounding box center [74, 356] width 134 height 17
